Goal: Task Accomplishment & Management: Manage account settings

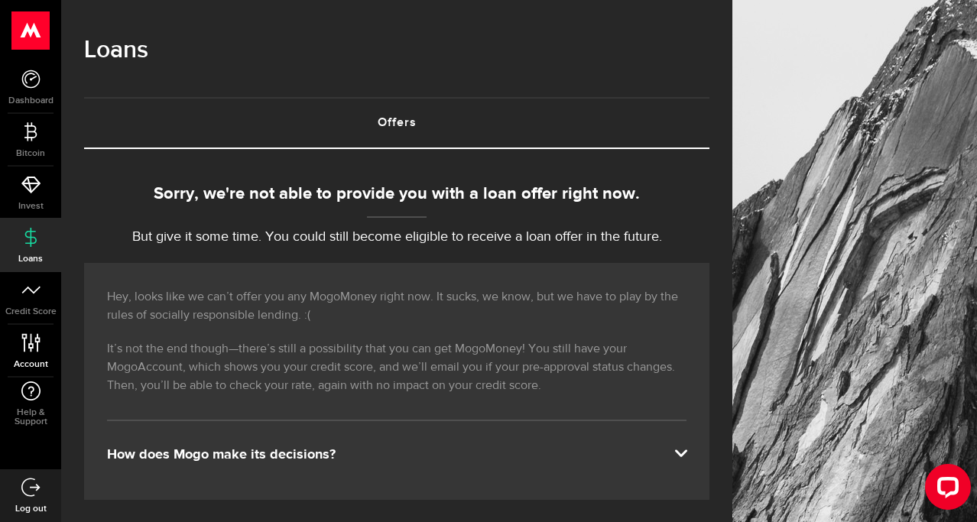
click at [38, 346] on icon at bounding box center [31, 342] width 21 height 19
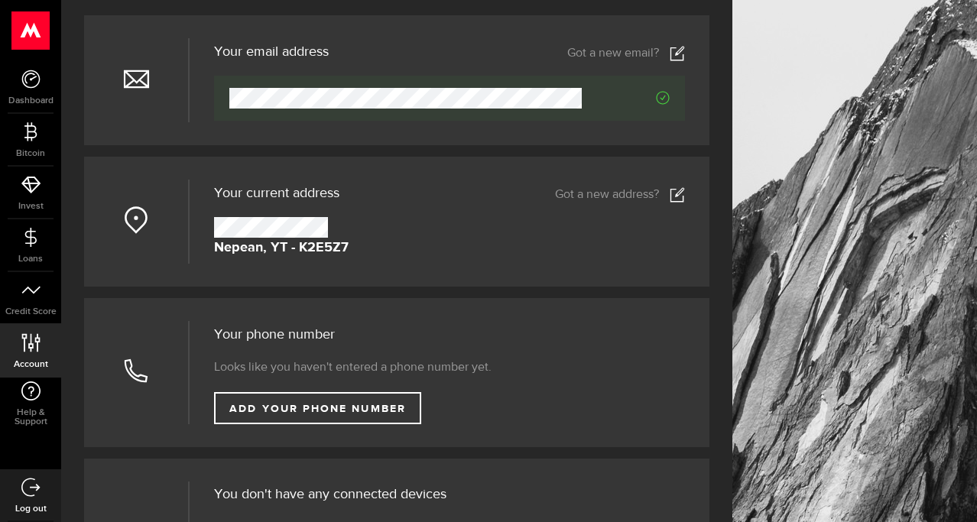
scroll to position [156, 0]
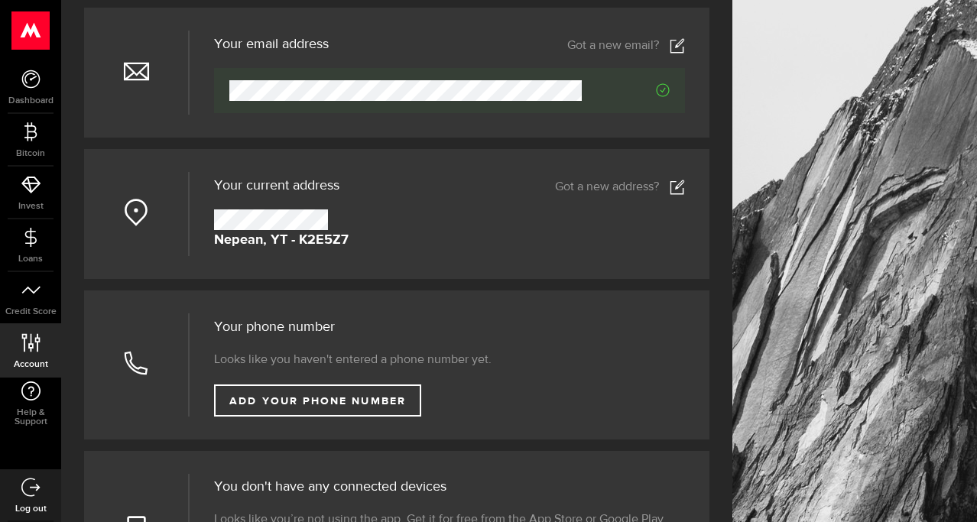
click at [675, 183] on icon at bounding box center [677, 187] width 15 height 15
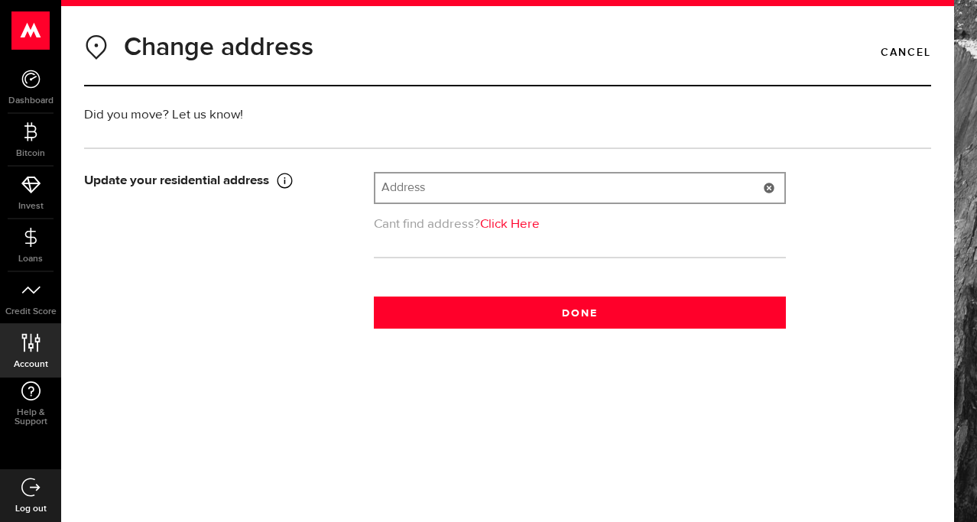
click at [470, 184] on input "text" at bounding box center [579, 188] width 409 height 29
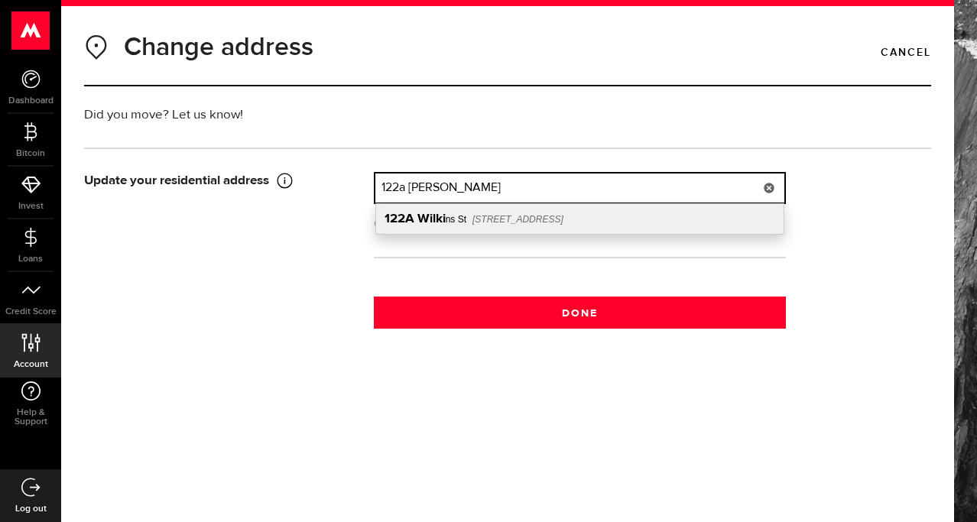
type input "[STREET_ADDRESS][PERSON_NAME]"
type input "122A"
type input "[PERSON_NAME] St"
type input "[GEOGRAPHIC_DATA]"
select select "ON"
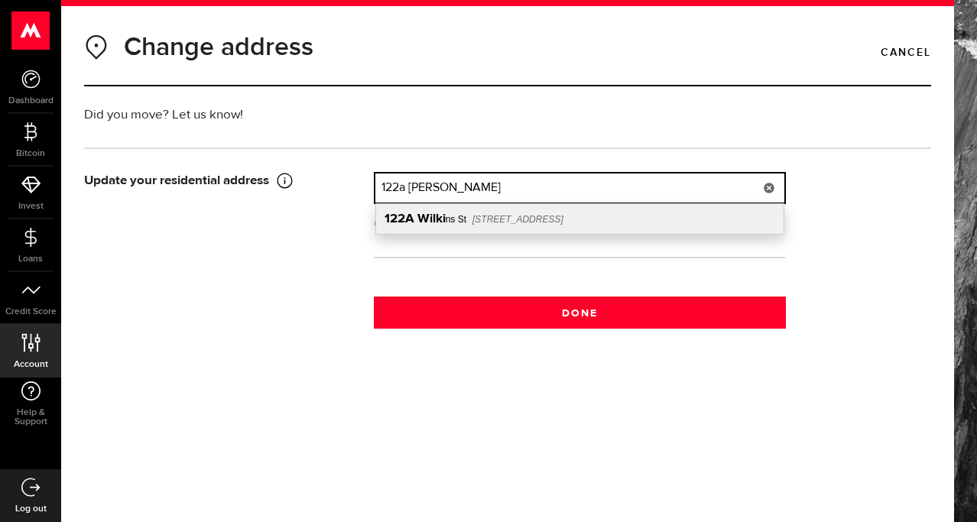
type input "K8V 3N4"
type input "[GEOGRAPHIC_DATA]"
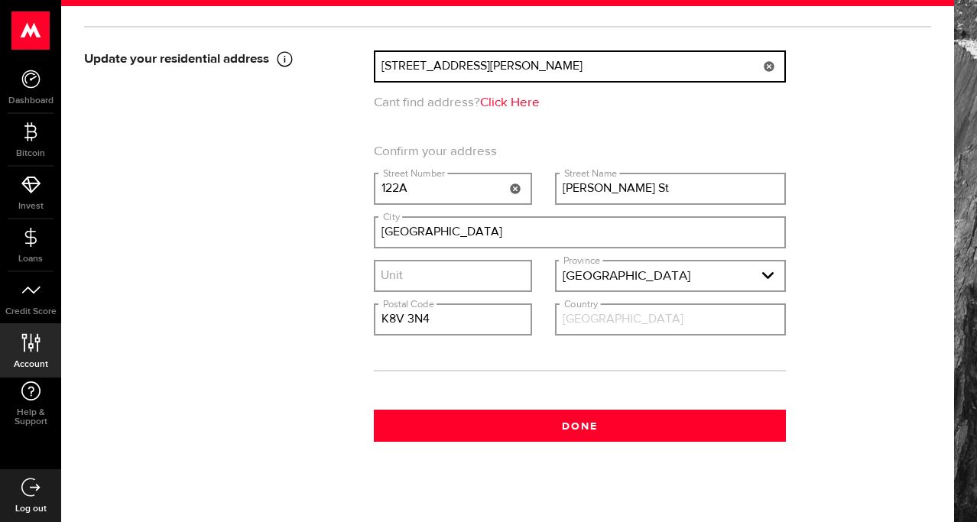
scroll to position [129, 0]
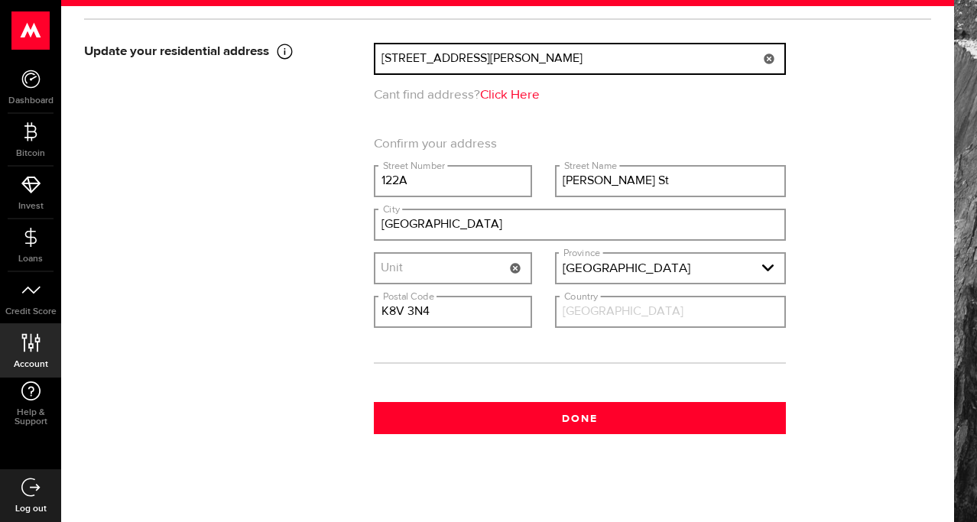
type input "[STREET_ADDRESS][PERSON_NAME]"
click at [469, 265] on input "text" at bounding box center [452, 268] width 155 height 29
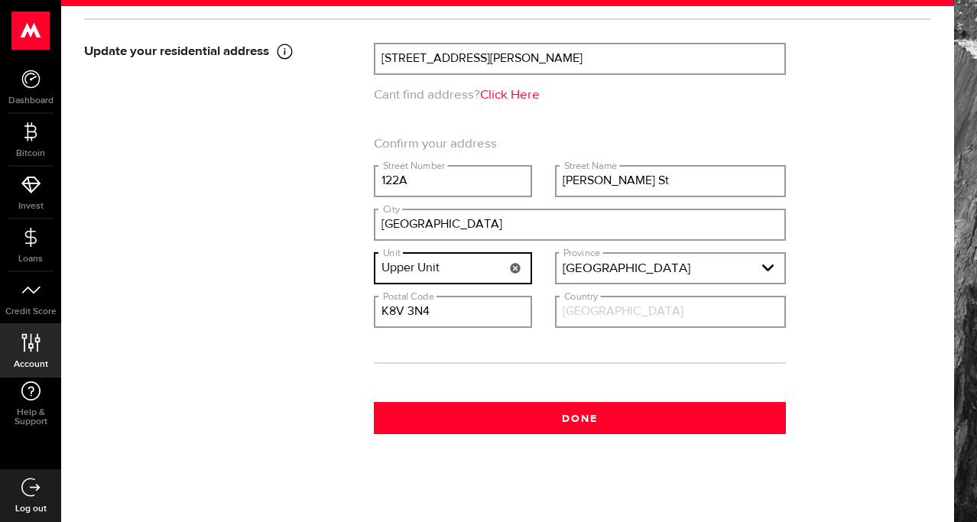
type input "Upper Unit"
click at [293, 254] on div "Update your residential address This has to be your current home address, it ca…" at bounding box center [508, 239] width 870 height 392
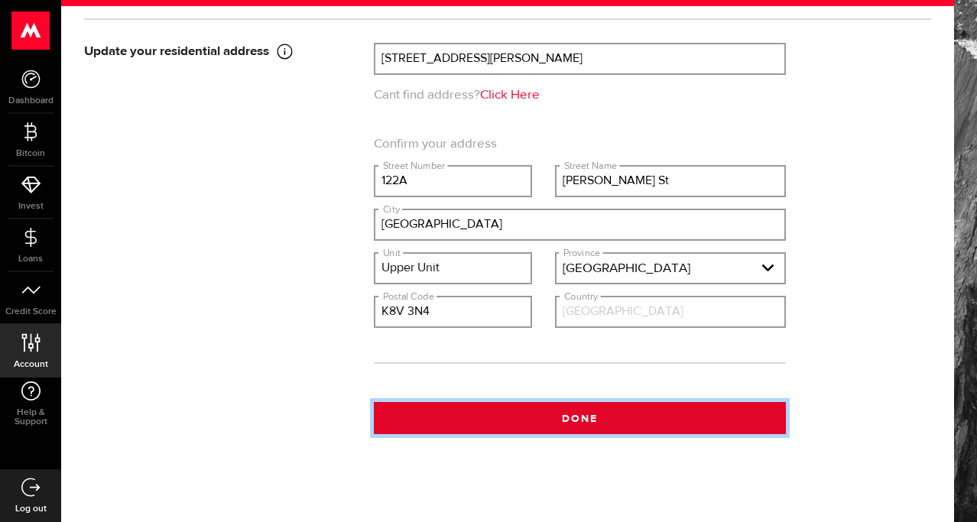
click at [601, 433] on button "Done" at bounding box center [580, 418] width 412 height 32
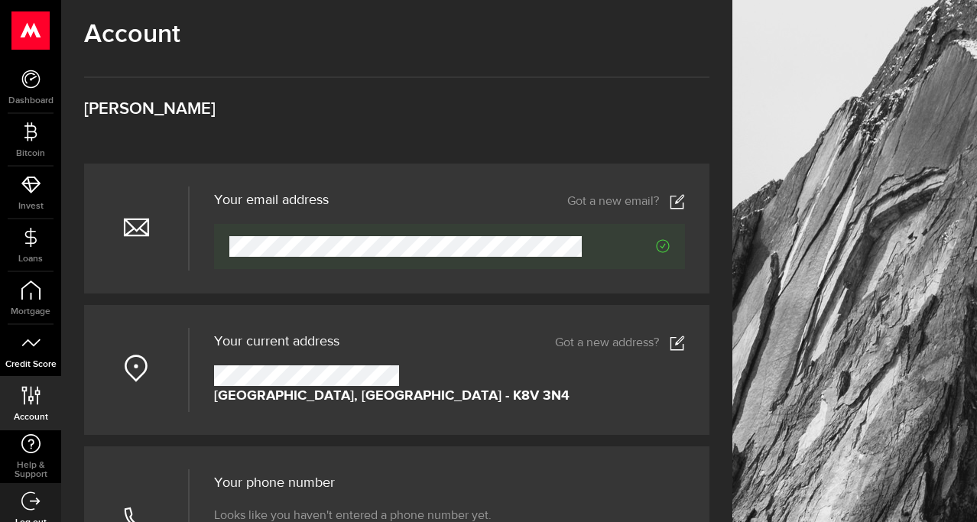
click at [21, 349] on icon at bounding box center [30, 342] width 19 height 19
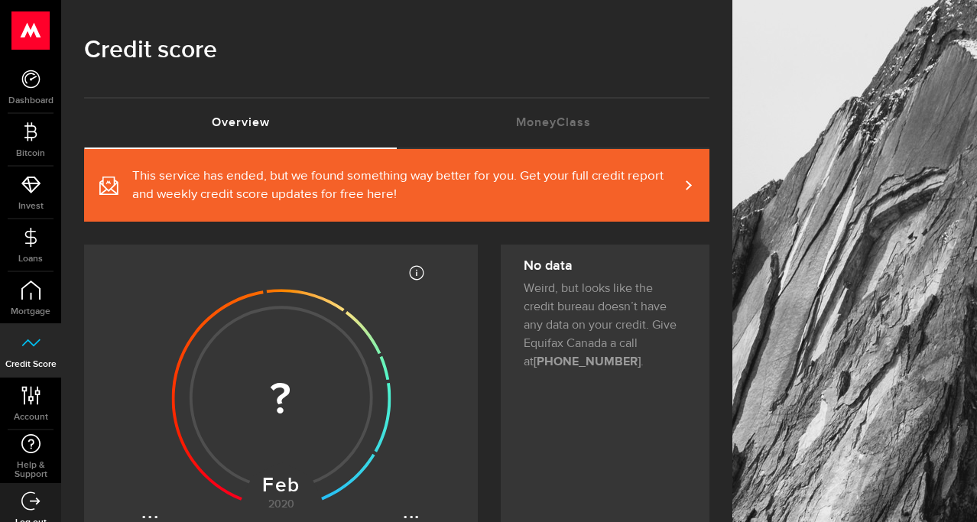
click at [681, 183] on span at bounding box center [679, 185] width 7 height 16
click at [536, 128] on link "MoneyClass (requires attention)" at bounding box center [553, 123] width 313 height 49
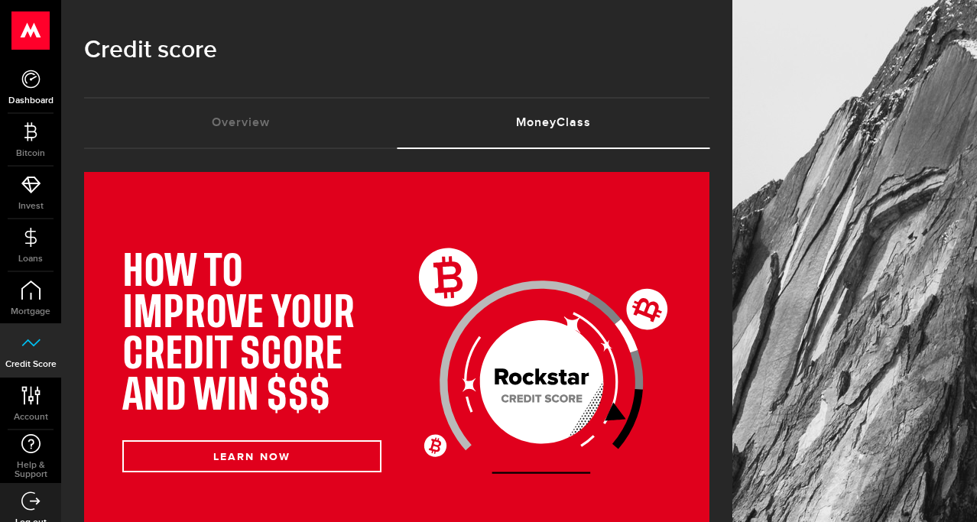
click at [24, 72] on use at bounding box center [30, 79] width 18 height 18
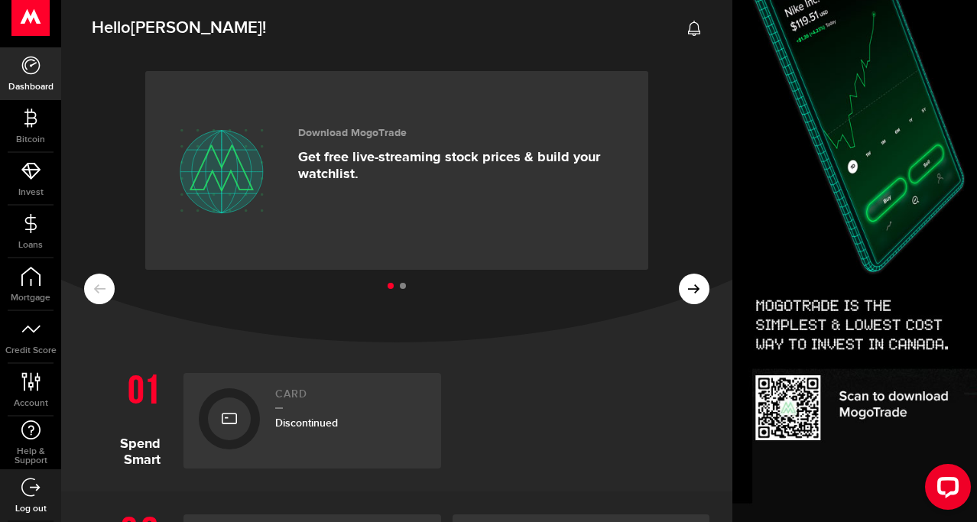
click at [32, 7] on use at bounding box center [30, 17] width 37 height 38
click at [31, 380] on icon at bounding box center [31, 381] width 21 height 19
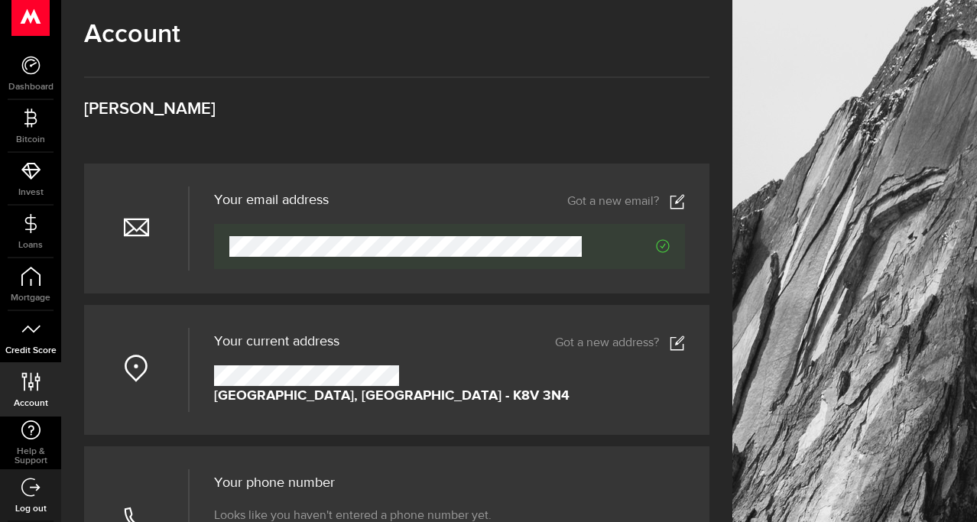
click at [37, 353] on span "Credit Score" at bounding box center [30, 350] width 61 height 9
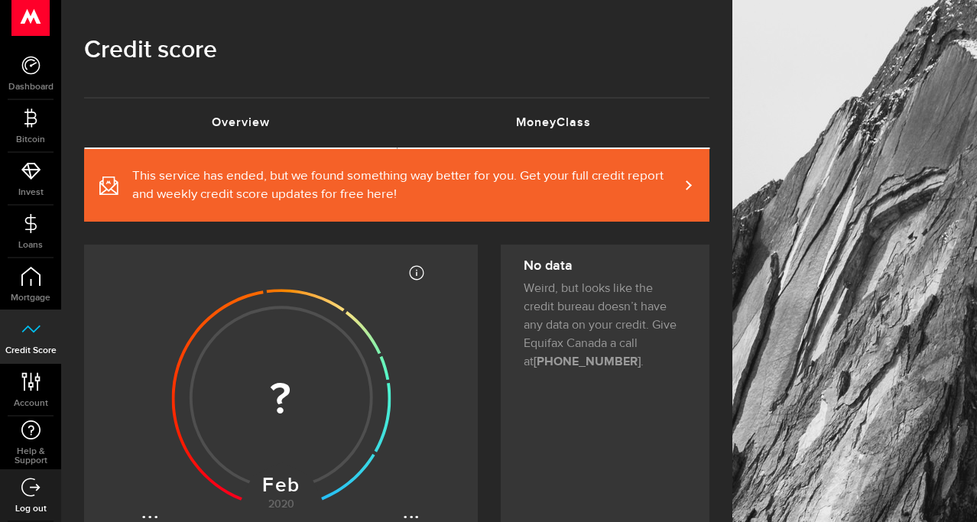
click at [591, 106] on link "MoneyClass (requires attention)" at bounding box center [553, 123] width 313 height 49
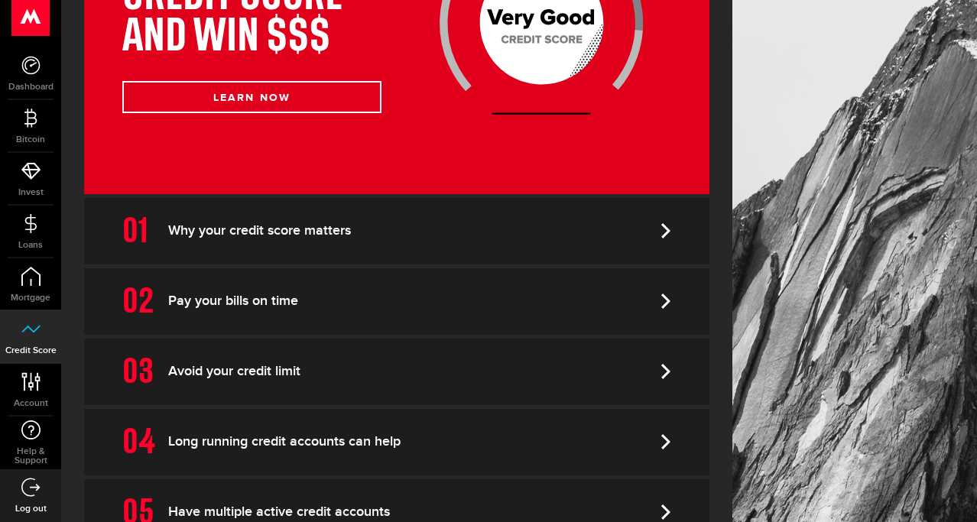
scroll to position [479, 0]
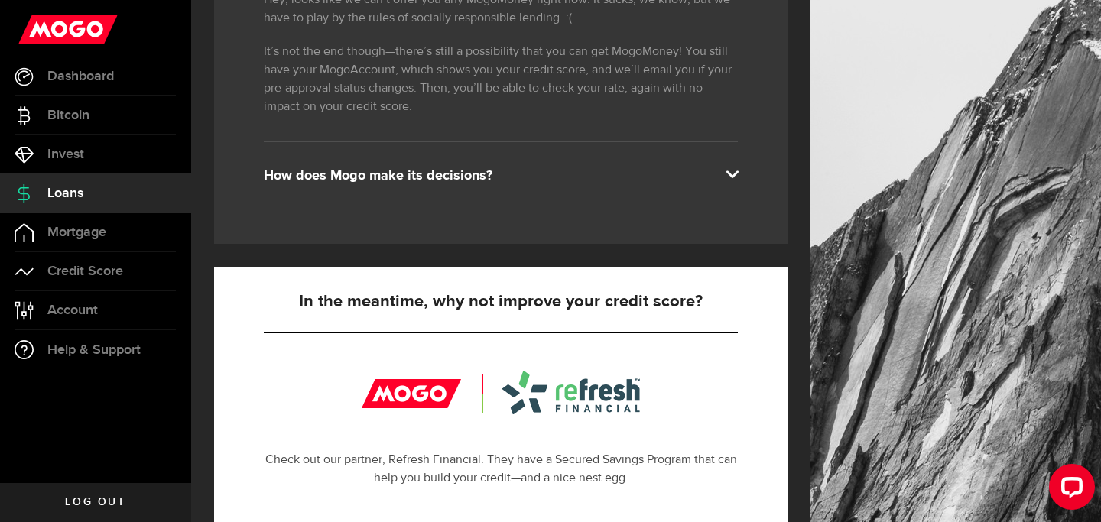
scroll to position [314, 0]
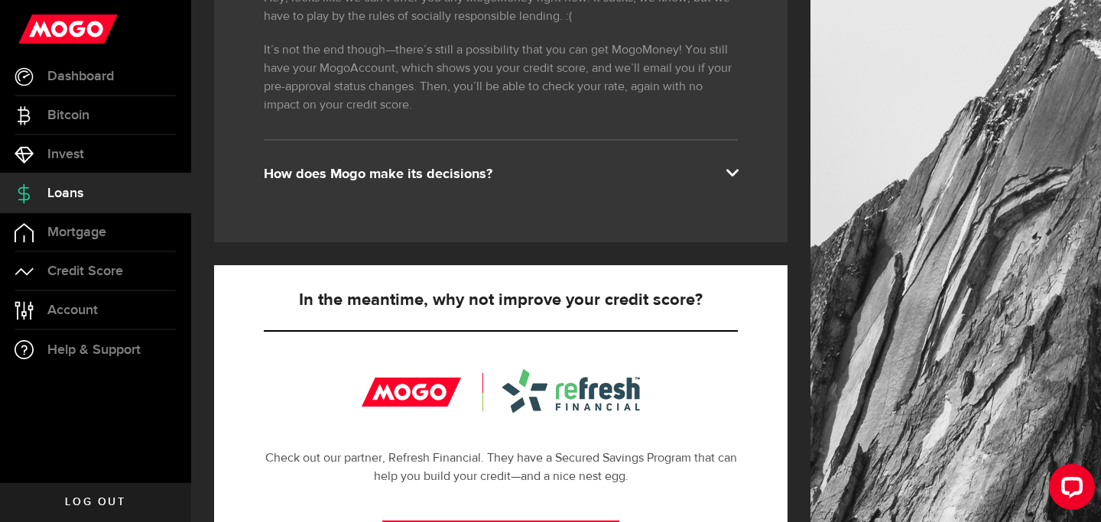
click at [478, 171] on div "How does Mogo make its decisions?" at bounding box center [501, 174] width 474 height 18
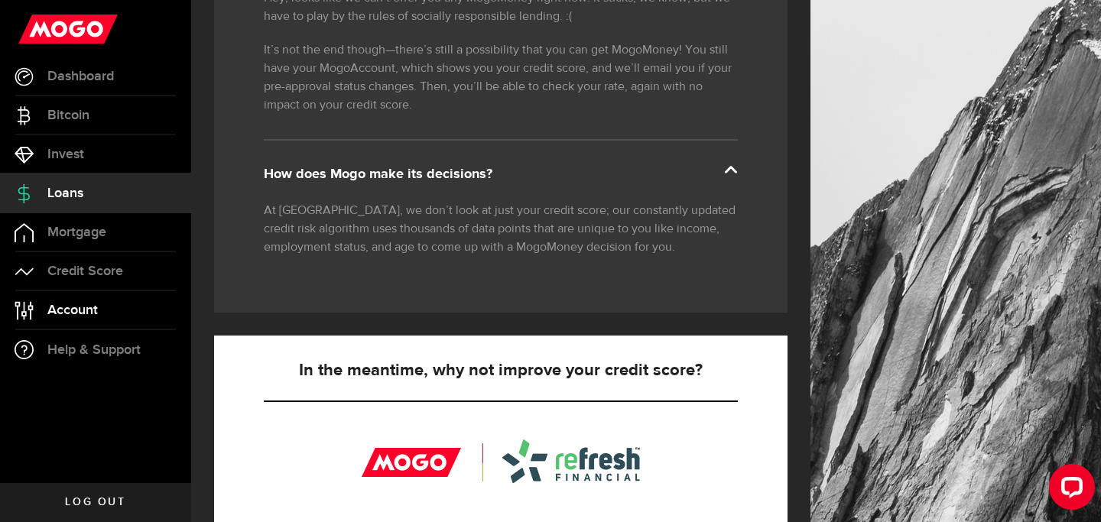
click at [80, 309] on span "Account" at bounding box center [72, 311] width 50 height 14
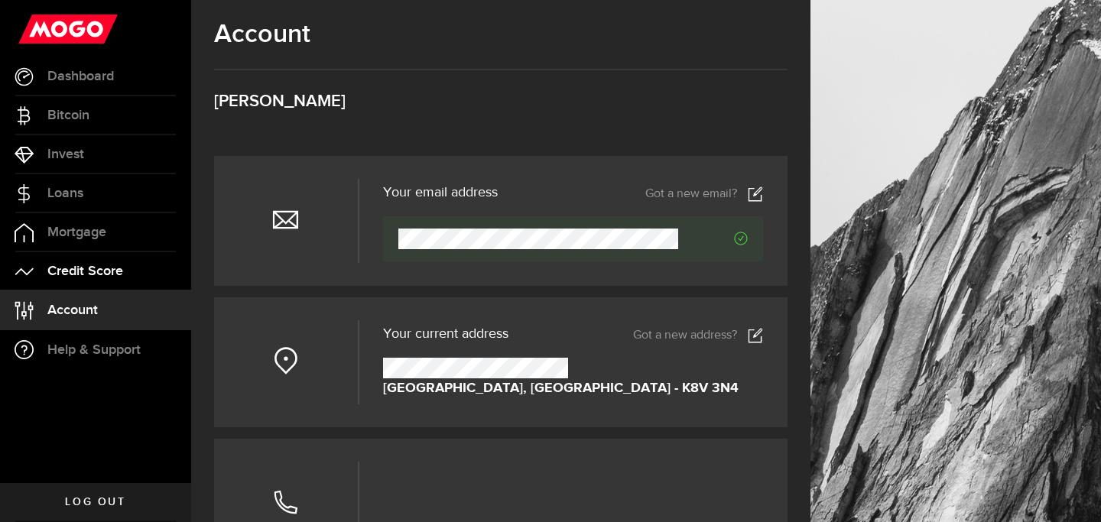
click at [112, 268] on span "Credit Score" at bounding box center [85, 272] width 76 height 14
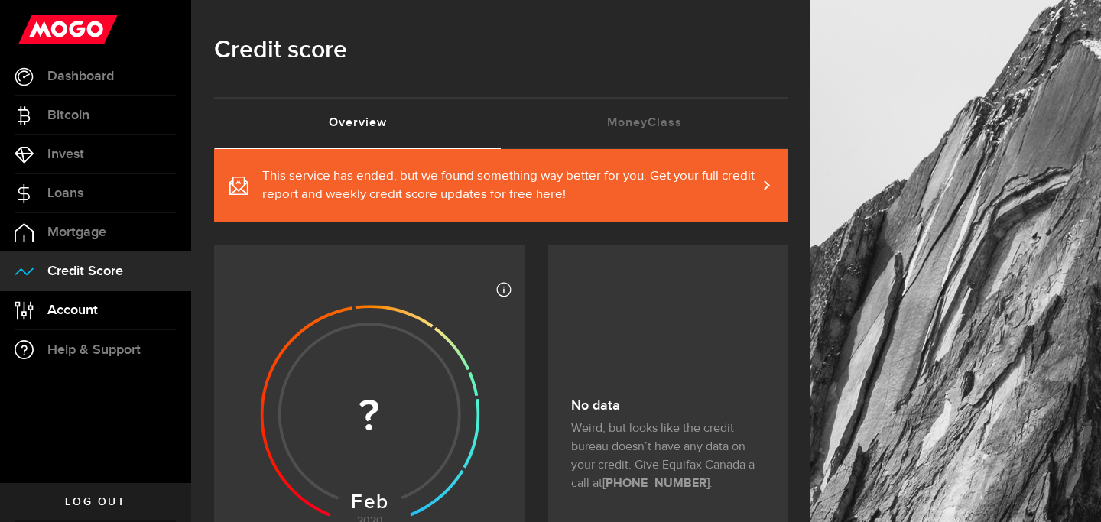
click at [96, 313] on span "Account" at bounding box center [72, 311] width 50 height 14
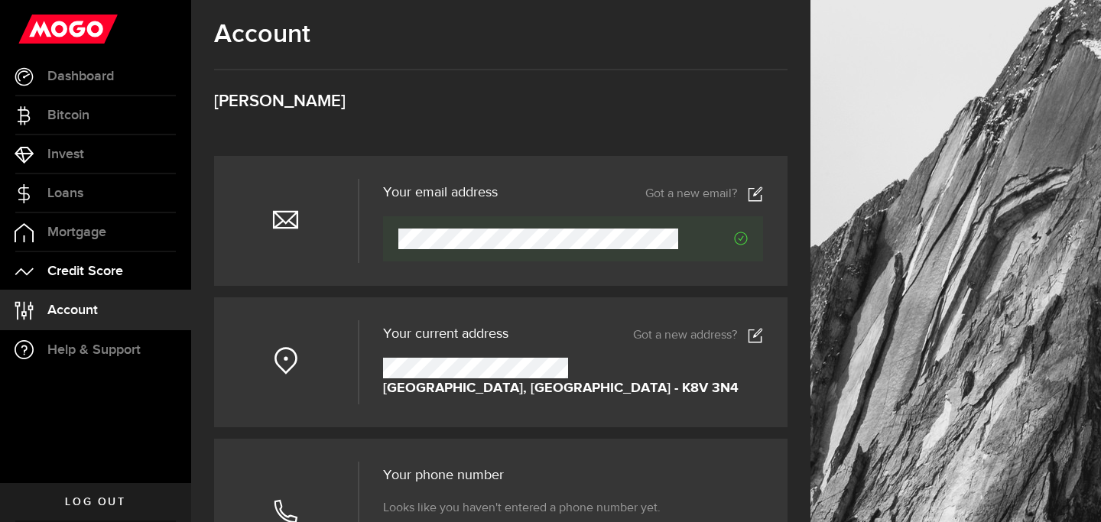
click at [63, 271] on span "Credit Score" at bounding box center [85, 272] width 76 height 14
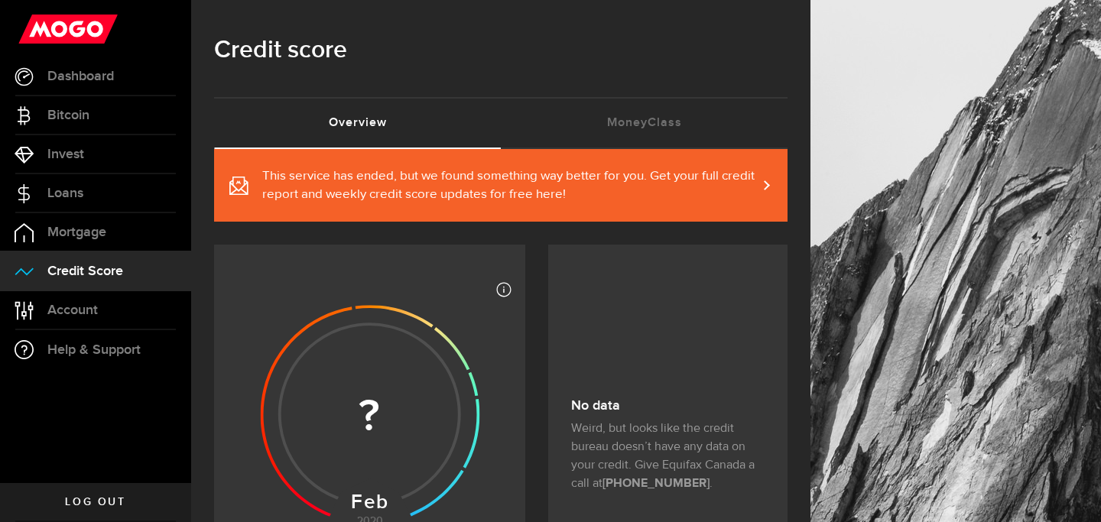
click at [604, 173] on span "This service has ended, but we found something way better for you. Get your ful…" at bounding box center [509, 185] width 495 height 37
